Goal: Task Accomplishment & Management: Manage account settings

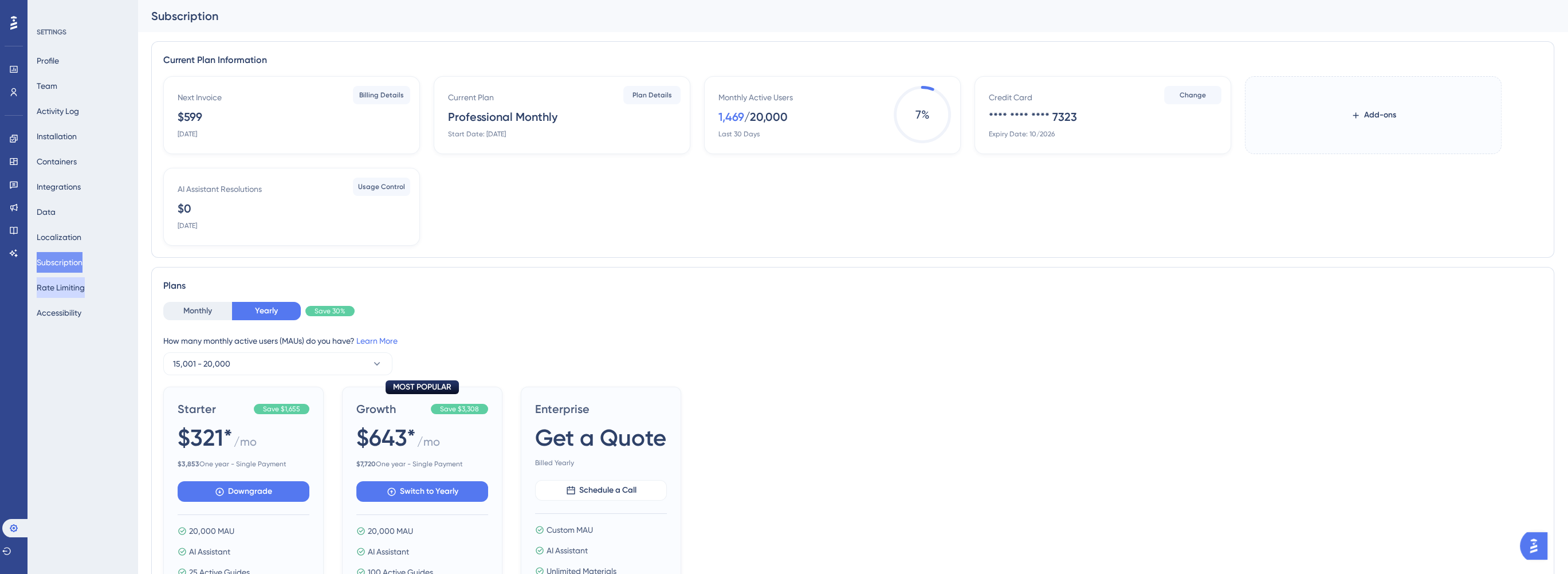
click at [85, 287] on button "Rate Limiting" at bounding box center [61, 288] width 48 height 21
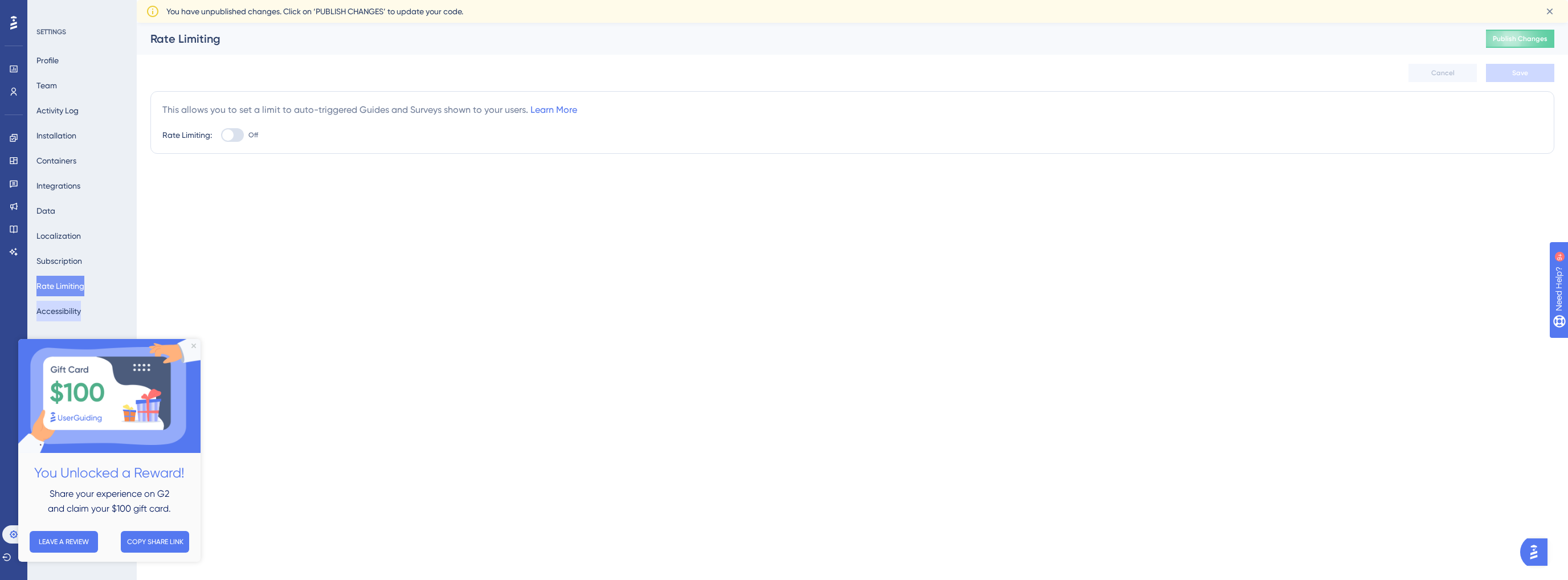
click at [65, 312] on button "Accessibility" at bounding box center [59, 311] width 45 height 21
click at [53, 92] on button "Team" at bounding box center [47, 85] width 21 height 21
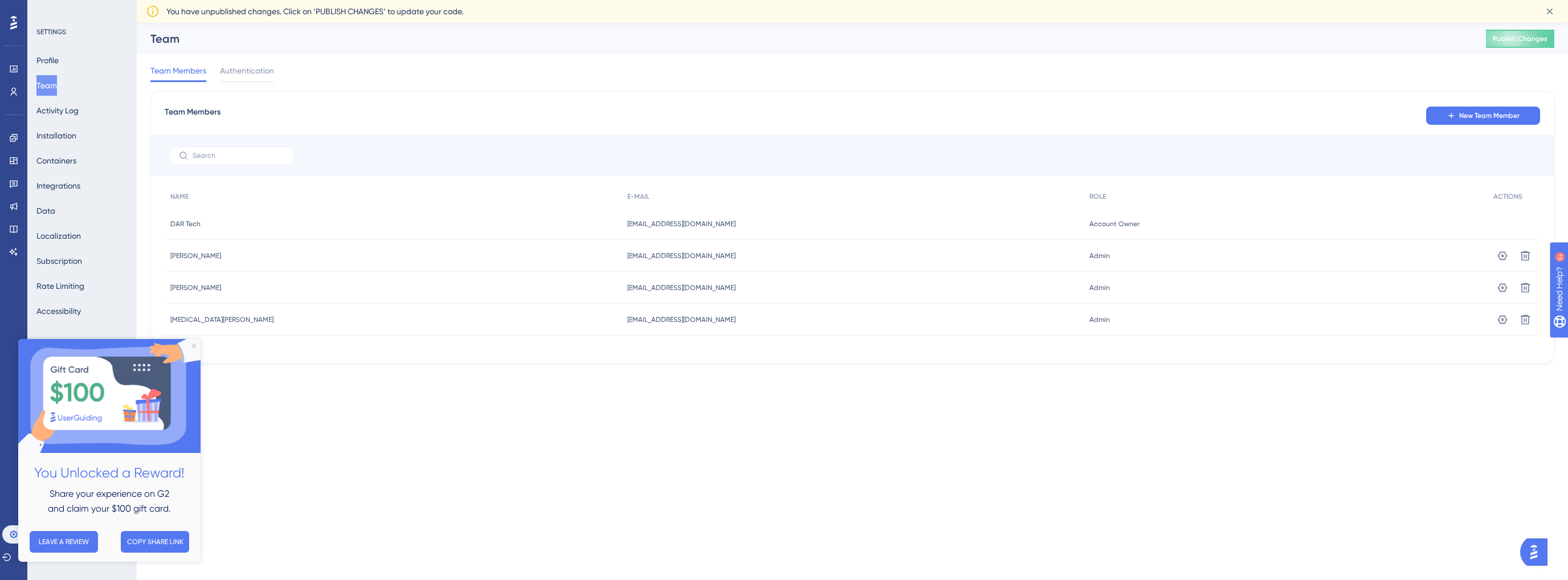
click at [194, 347] on icon "Close Preview" at bounding box center [194, 346] width 5 height 5
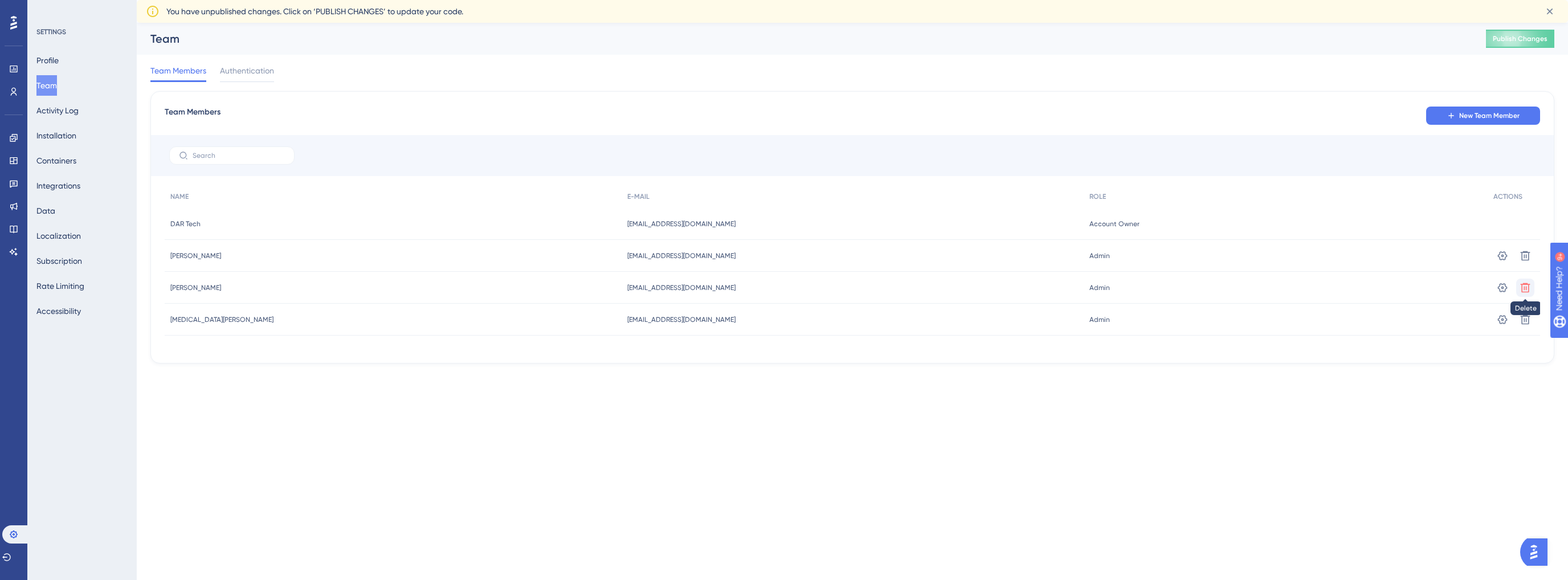
click at [1527, 288] on icon at bounding box center [1525, 287] width 11 height 11
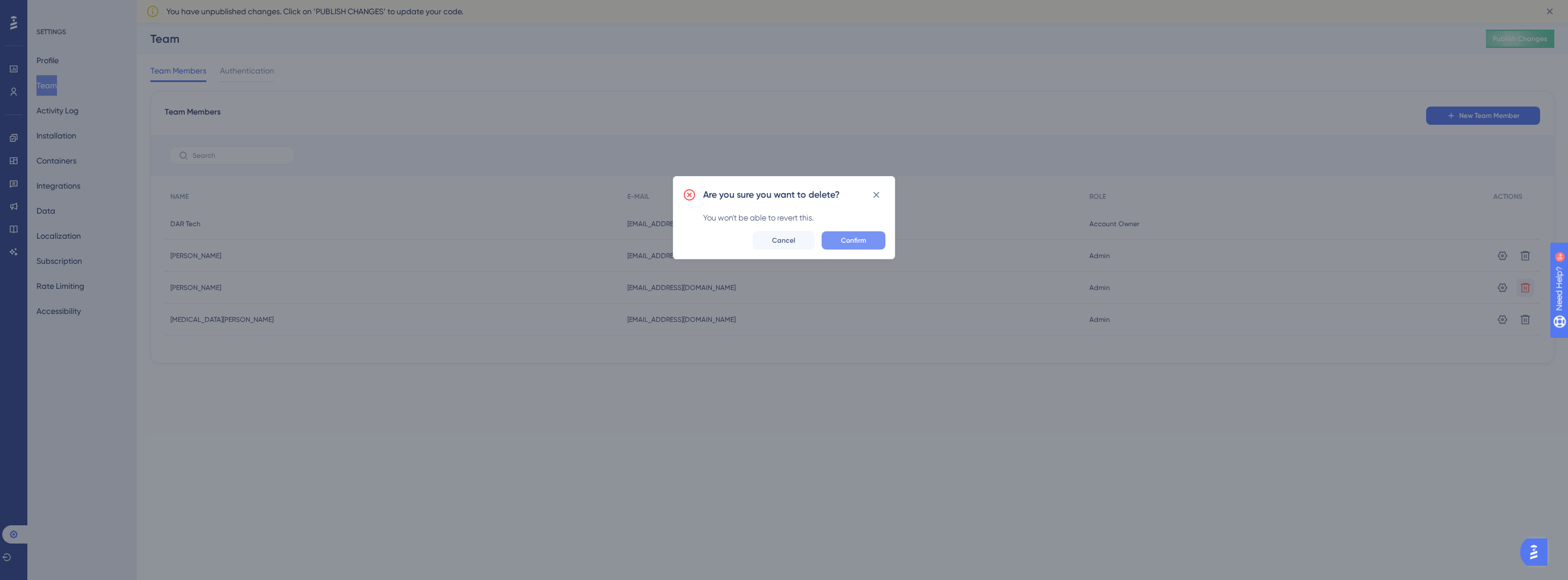
click at [844, 241] on span "Confirm" at bounding box center [854, 241] width 25 height 9
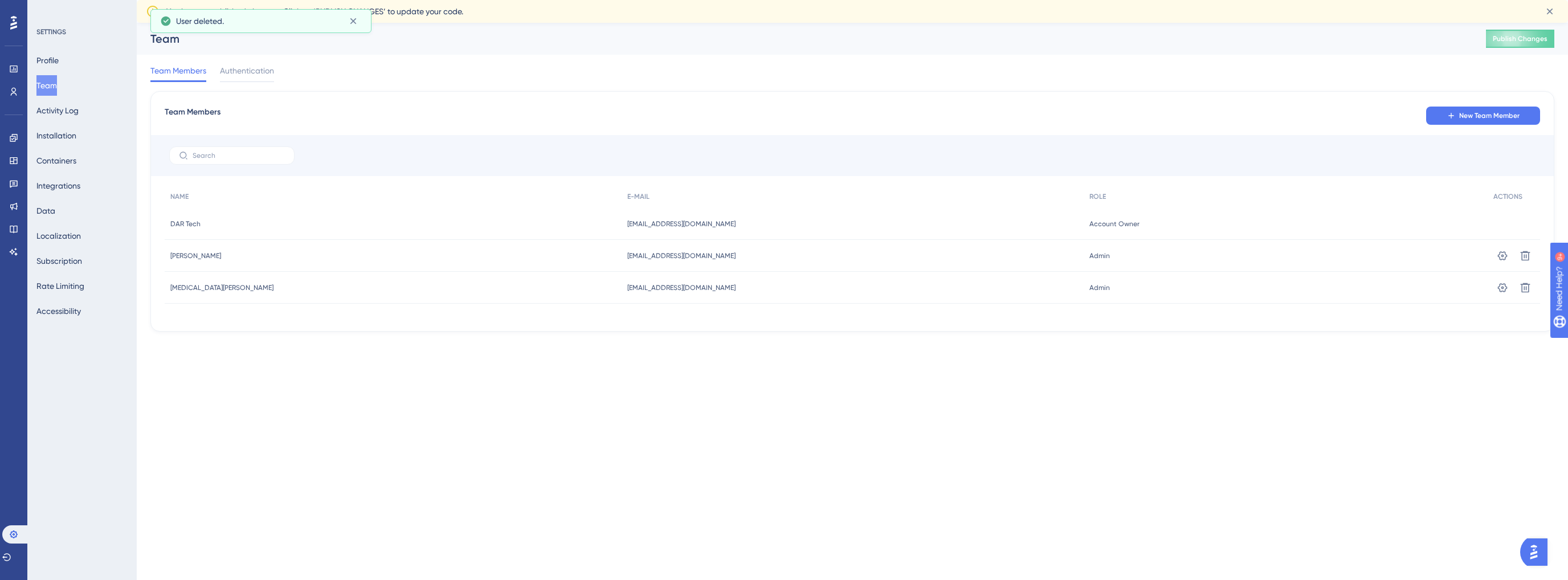
click at [203, 290] on span "[MEDICAL_DATA][PERSON_NAME]" at bounding box center [222, 288] width 103 height 9
click at [204, 289] on span "[MEDICAL_DATA][PERSON_NAME]" at bounding box center [222, 288] width 103 height 9
click at [629, 348] on div "Performance Users Engagement Widgets Feedback Product Updates Knowledge Base AI…" at bounding box center [853, 186] width 1432 height 327
click at [79, 257] on button "Subscription" at bounding box center [59, 261] width 46 height 21
